Goal: Entertainment & Leisure: Consume media (video, audio)

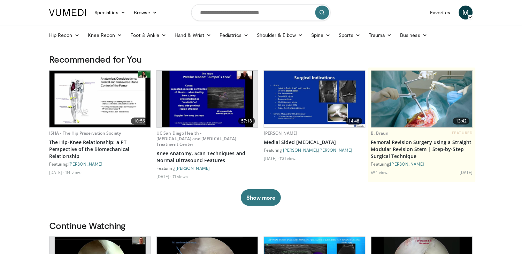
scroll to position [129, 0]
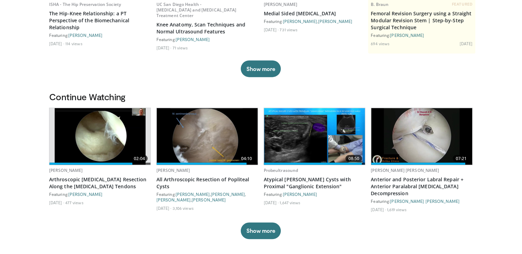
click at [183, 137] on img at bounding box center [207, 136] width 101 height 57
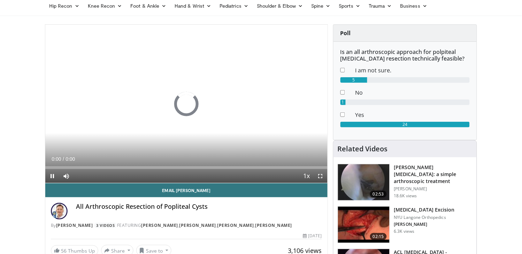
scroll to position [26, 0]
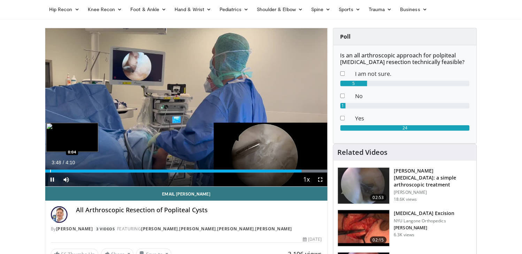
click at [50, 170] on div "Progress Bar" at bounding box center [50, 171] width 1 height 3
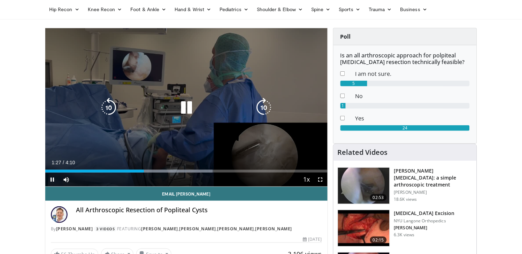
click at [189, 104] on icon "Video Player" at bounding box center [187, 108] width 20 height 20
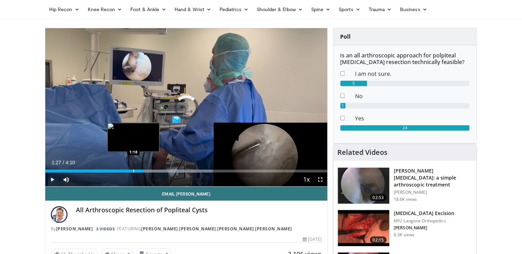
click at [133, 172] on div "Progress Bar" at bounding box center [133, 171] width 1 height 3
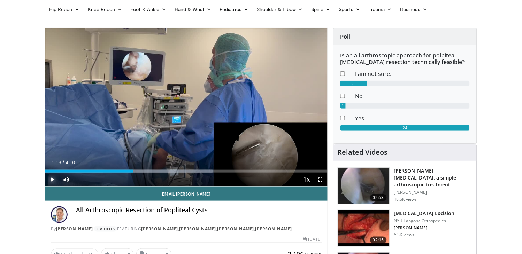
click at [53, 177] on span "Video Player" at bounding box center [52, 180] width 14 height 14
click at [57, 178] on span "Video Player" at bounding box center [52, 180] width 14 height 14
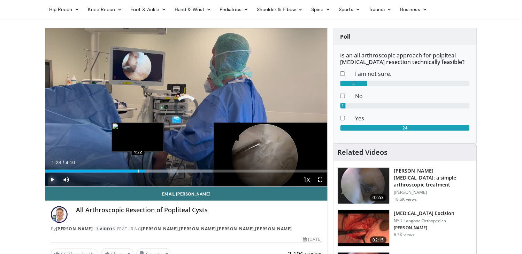
click at [138, 171] on div "Progress Bar" at bounding box center [138, 171] width 1 height 3
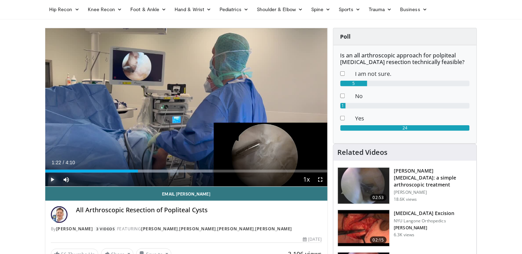
click at [52, 181] on span "Video Player" at bounding box center [52, 180] width 14 height 14
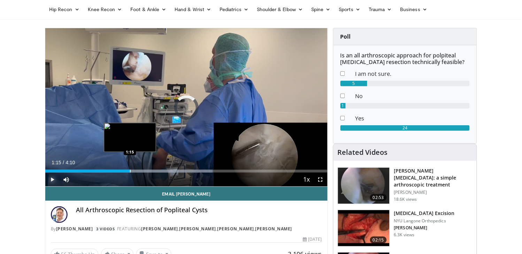
click at [130, 171] on div "Progress Bar" at bounding box center [130, 171] width 1 height 3
click at [124, 172] on div "Progress Bar" at bounding box center [124, 171] width 1 height 3
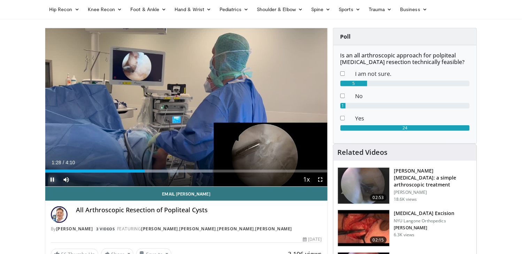
click at [53, 180] on span "Video Player" at bounding box center [52, 180] width 14 height 14
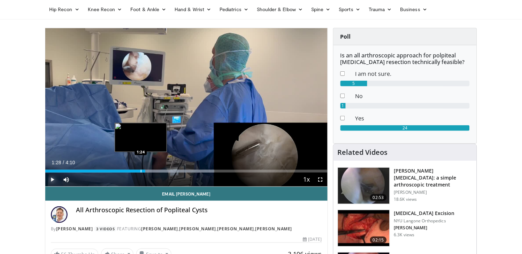
click at [141, 172] on div "Progress Bar" at bounding box center [141, 171] width 1 height 3
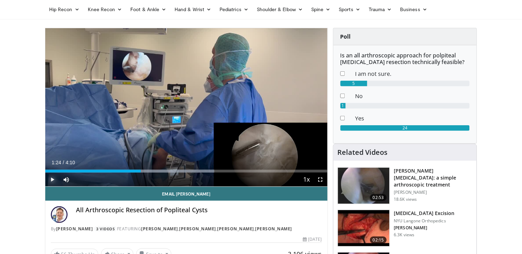
click at [54, 176] on span "Video Player" at bounding box center [52, 180] width 14 height 14
click at [48, 185] on span "Video Player" at bounding box center [52, 180] width 14 height 14
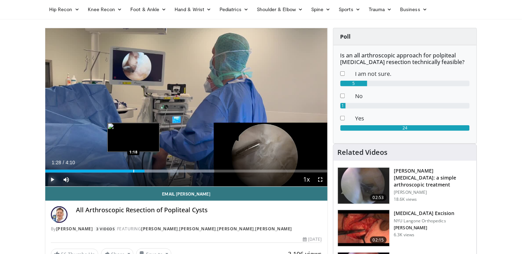
click at [133, 172] on div "Progress Bar" at bounding box center [133, 171] width 1 height 3
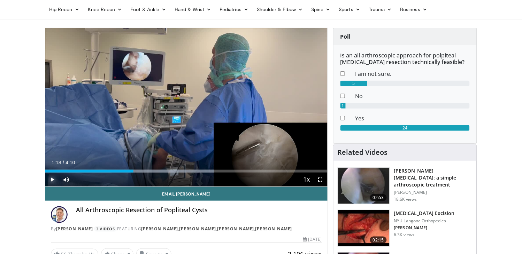
click at [54, 179] on span "Video Player" at bounding box center [52, 180] width 14 height 14
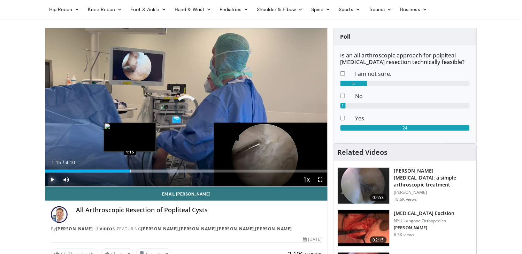
click at [130, 171] on div "Progress Bar" at bounding box center [130, 171] width 1 height 3
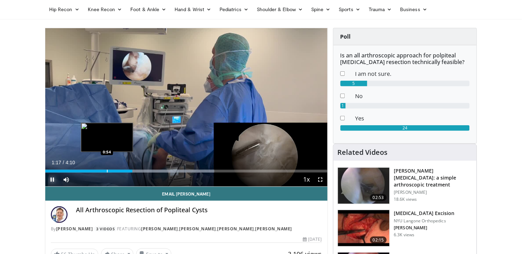
click at [107, 168] on div "Loaded : 59.86% 1:17 0:54" at bounding box center [186, 169] width 282 height 7
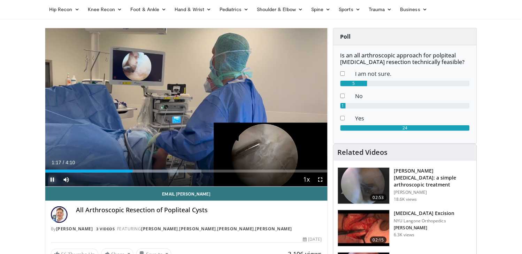
click at [51, 183] on span "Video Player" at bounding box center [52, 180] width 14 height 14
click at [53, 181] on span "Video Player" at bounding box center [52, 180] width 14 height 14
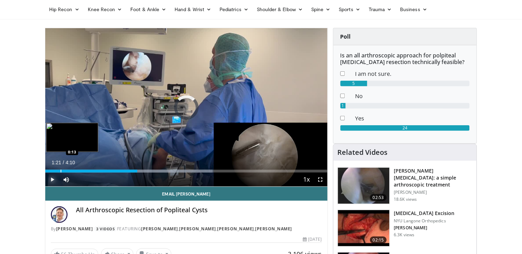
click at [61, 170] on div "Progress Bar" at bounding box center [61, 171] width 1 height 3
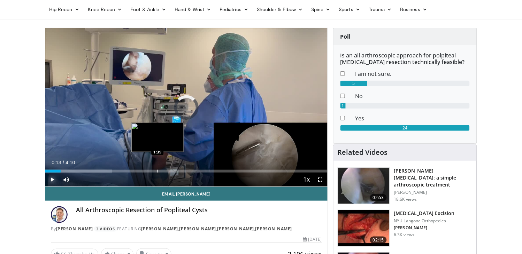
click at [157, 171] on div "Progress Bar" at bounding box center [157, 171] width 1 height 3
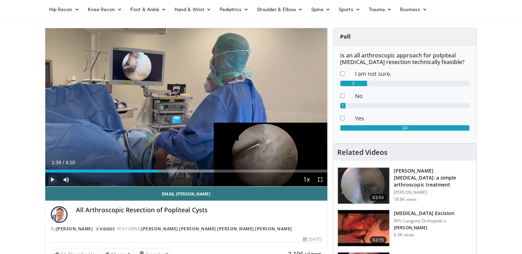
click at [51, 181] on span "Video Player" at bounding box center [52, 180] width 14 height 14
click at [147, 173] on div "Current Time 1:41 / Duration 4:10 Pause Skip Backward Skip Forward Mute 82% Loa…" at bounding box center [186, 180] width 282 height 14
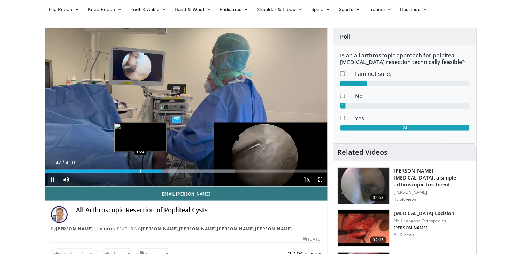
click at [140, 172] on div "1:42" at bounding box center [103, 171] width 116 height 3
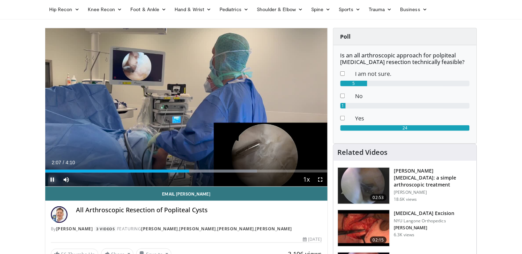
click at [53, 179] on span "Video Player" at bounding box center [52, 180] width 14 height 14
click at [51, 178] on span "Video Player" at bounding box center [52, 180] width 14 height 14
click at [54, 182] on span "Video Player" at bounding box center [52, 180] width 14 height 14
click at [56, 181] on span "Video Player" at bounding box center [52, 180] width 14 height 14
click at [196, 173] on div "Current Time 2:27 / Duration 4:10 Pause Skip Backward Skip Forward Mute 82% Loa…" at bounding box center [186, 180] width 282 height 14
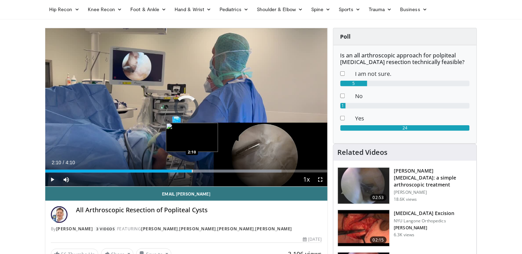
click at [192, 172] on div "Progress Bar" at bounding box center [192, 171] width 1 height 3
click at [175, 171] on div "Progress Bar" at bounding box center [175, 171] width 1 height 3
